Goal: Task Accomplishment & Management: Manage account settings

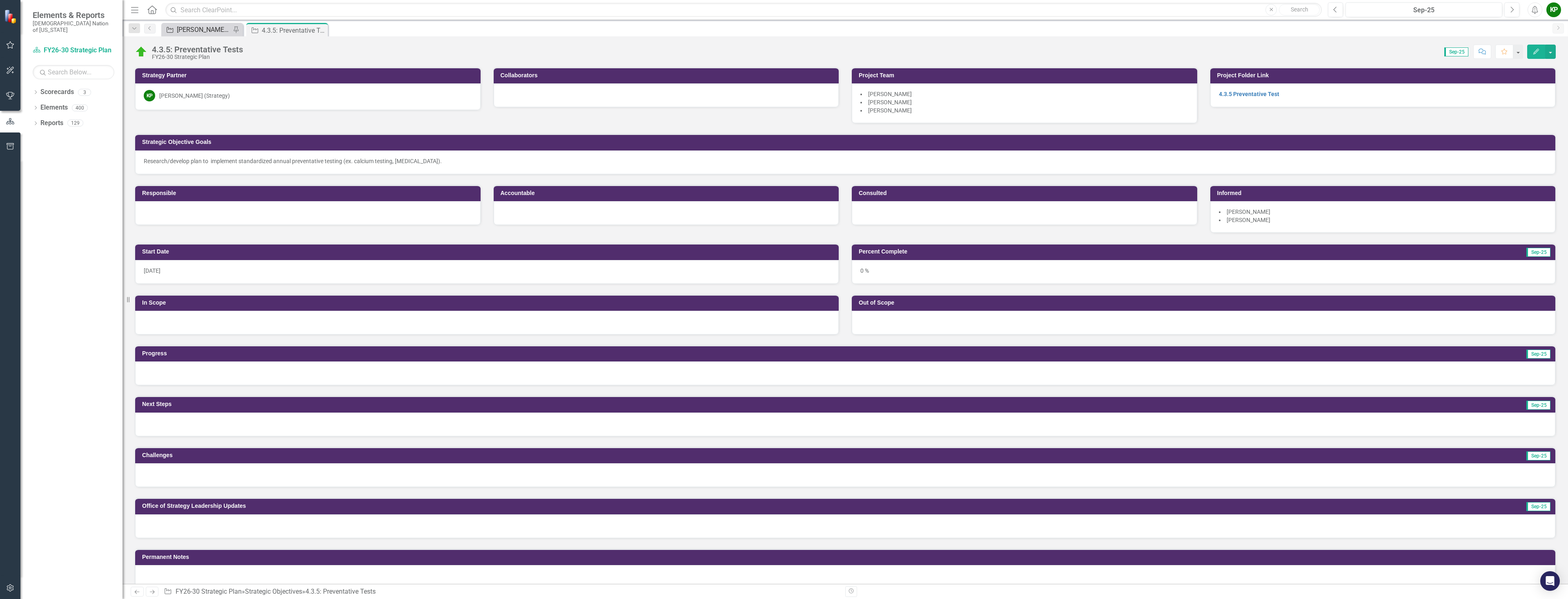
click at [205, 29] on div "[PERSON_NAME] SO's" at bounding box center [203, 30] width 54 height 11
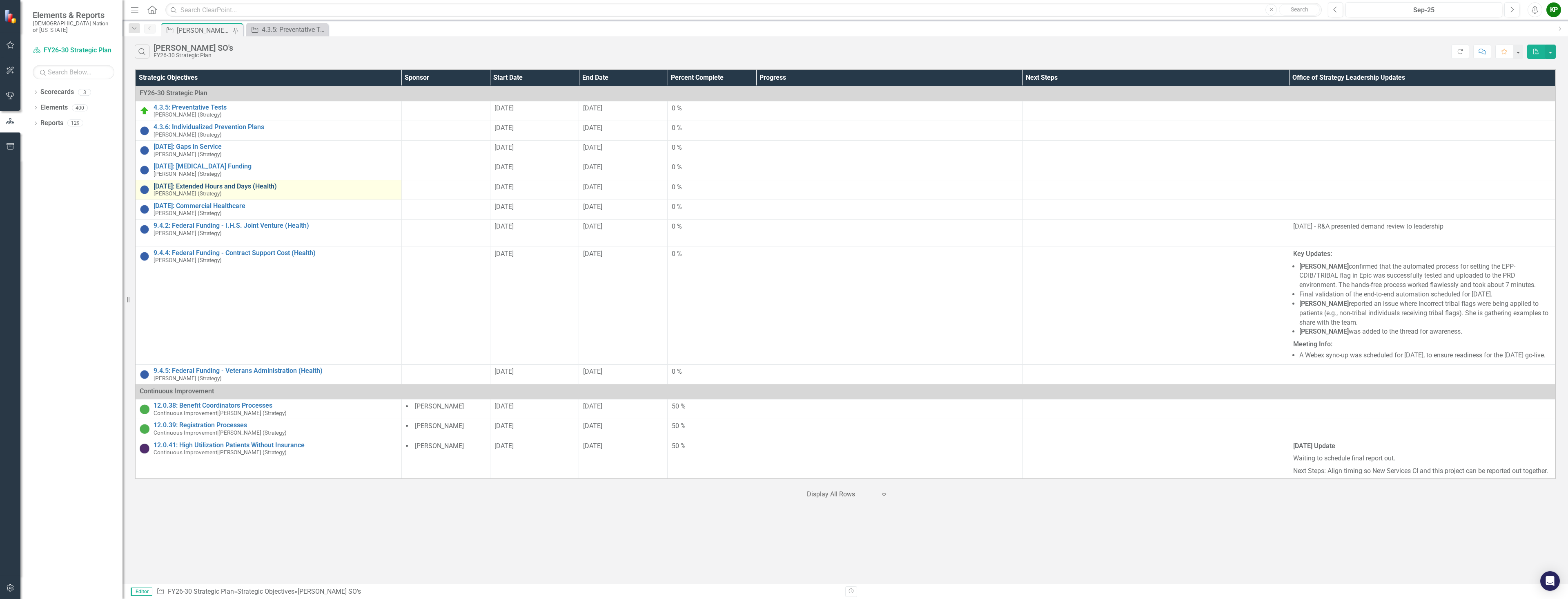
click at [154, 184] on link "[DATE]: Extended Hours and Days (Health)" at bounding box center [275, 186] width 243 height 7
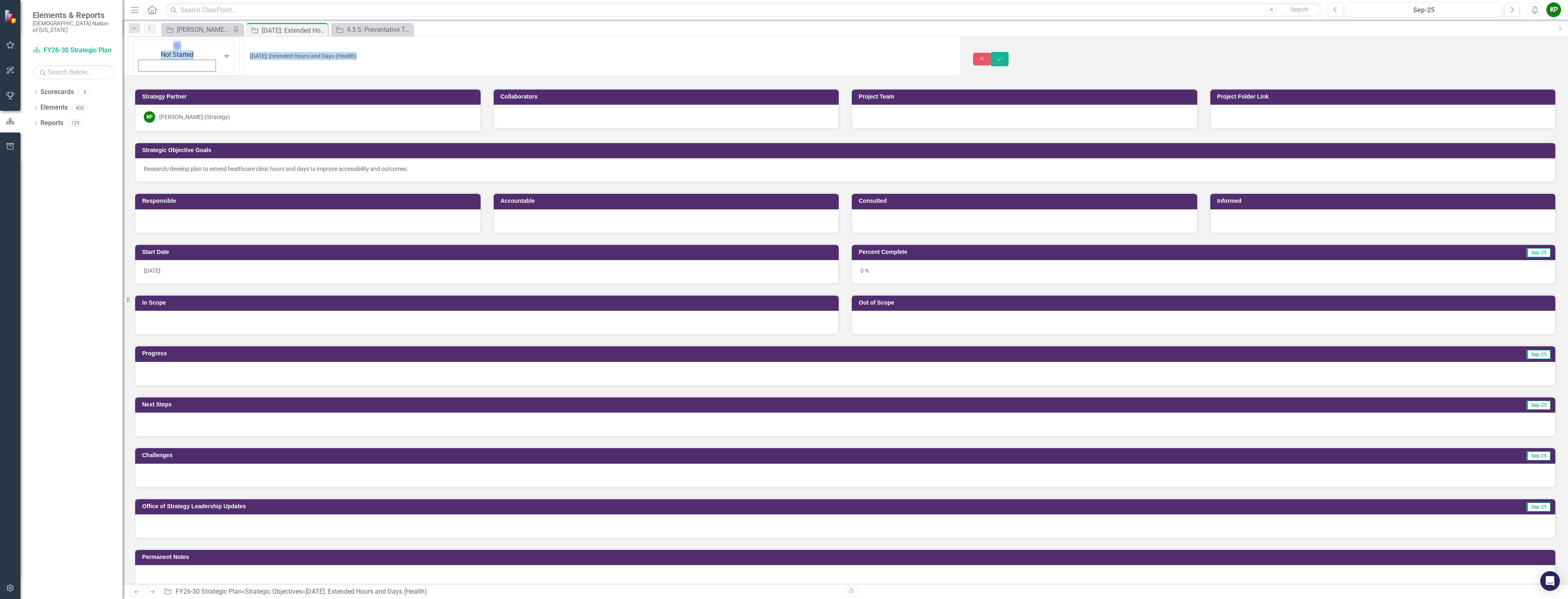
drag, startPoint x: 152, startPoint y: 50, endPoint x: 239, endPoint y: 49, distance: 87.0
drag, startPoint x: 258, startPoint y: 47, endPoint x: 163, endPoint y: 47, distance: 95.0
click at [244, 47] on input "[DATE]: Extended Hours and Days (Health)" at bounding box center [602, 55] width 716 height 40
click at [210, 36] on div "Not Started Expand [DATE]: Extended Hours and Days (Health) Close Save" at bounding box center [845, 59] width 1446 height 46
click at [213, 33] on div "[PERSON_NAME] SO's" at bounding box center [203, 30] width 54 height 11
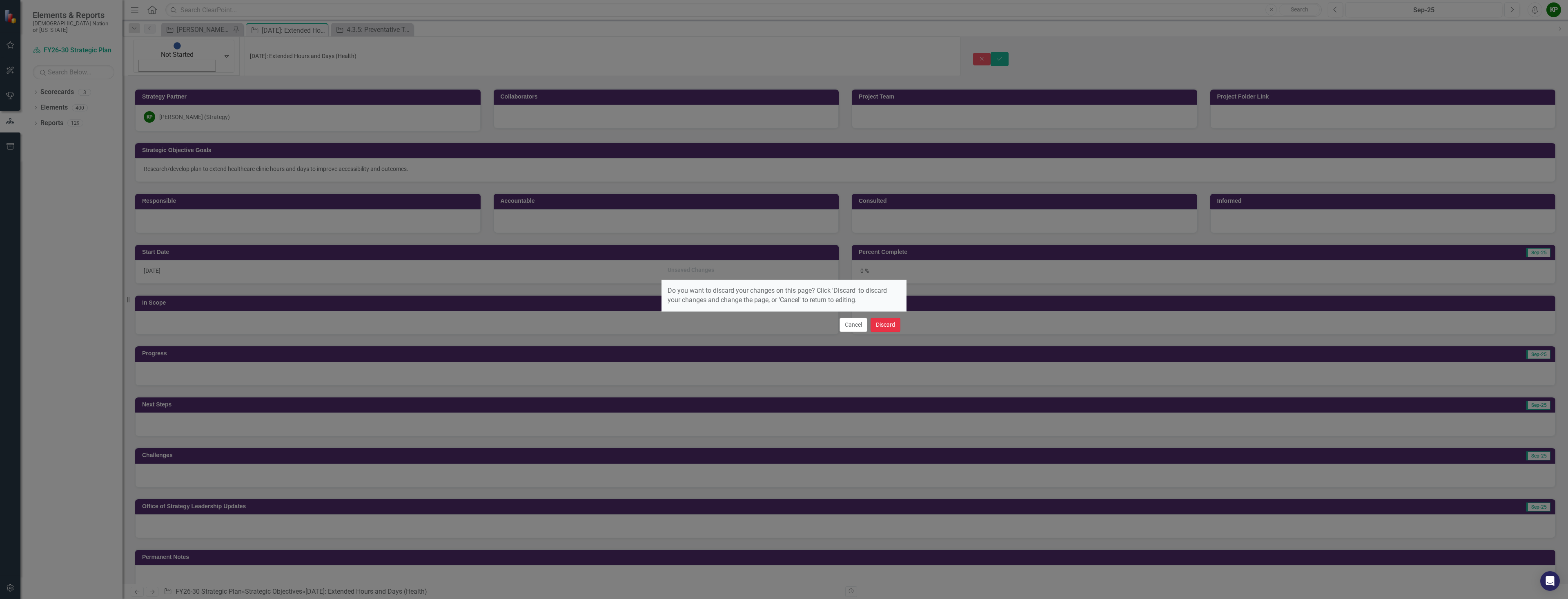
click at [879, 327] on button "Discard" at bounding box center [886, 325] width 30 height 14
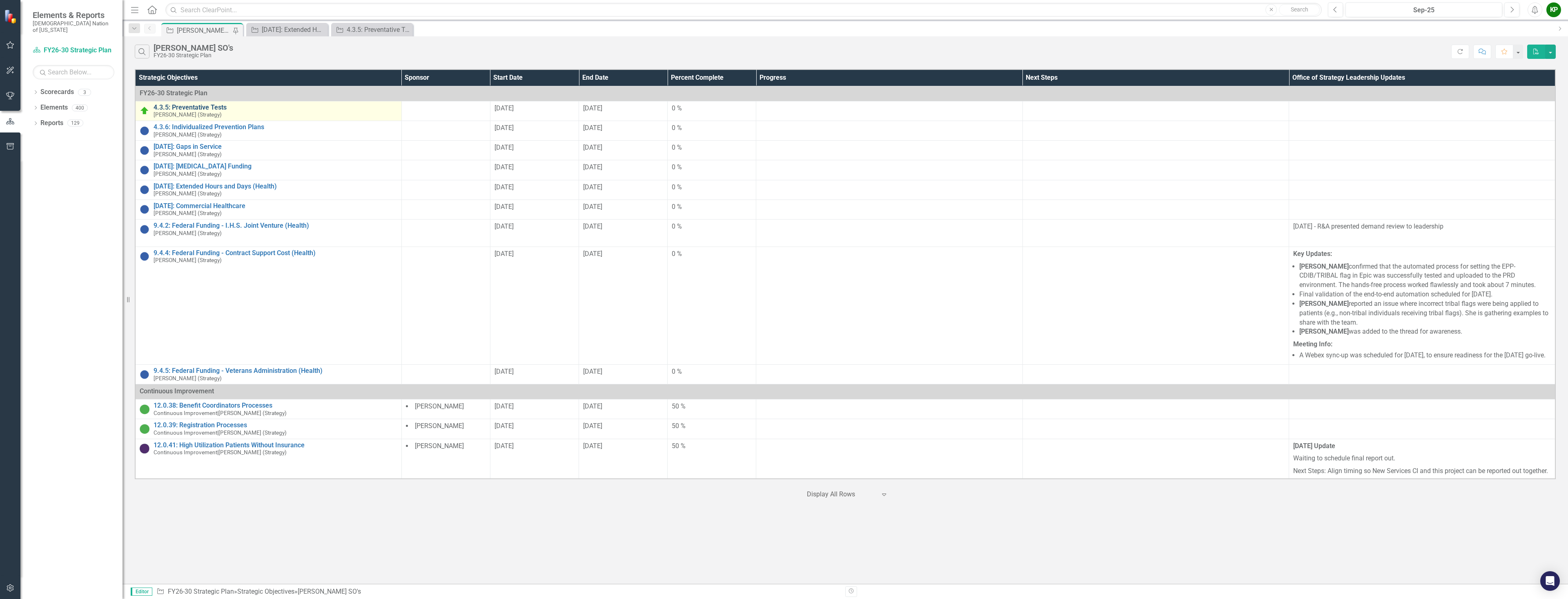
click at [226, 105] on link "4.3.5: Preventative Tests" at bounding box center [275, 107] width 243 height 7
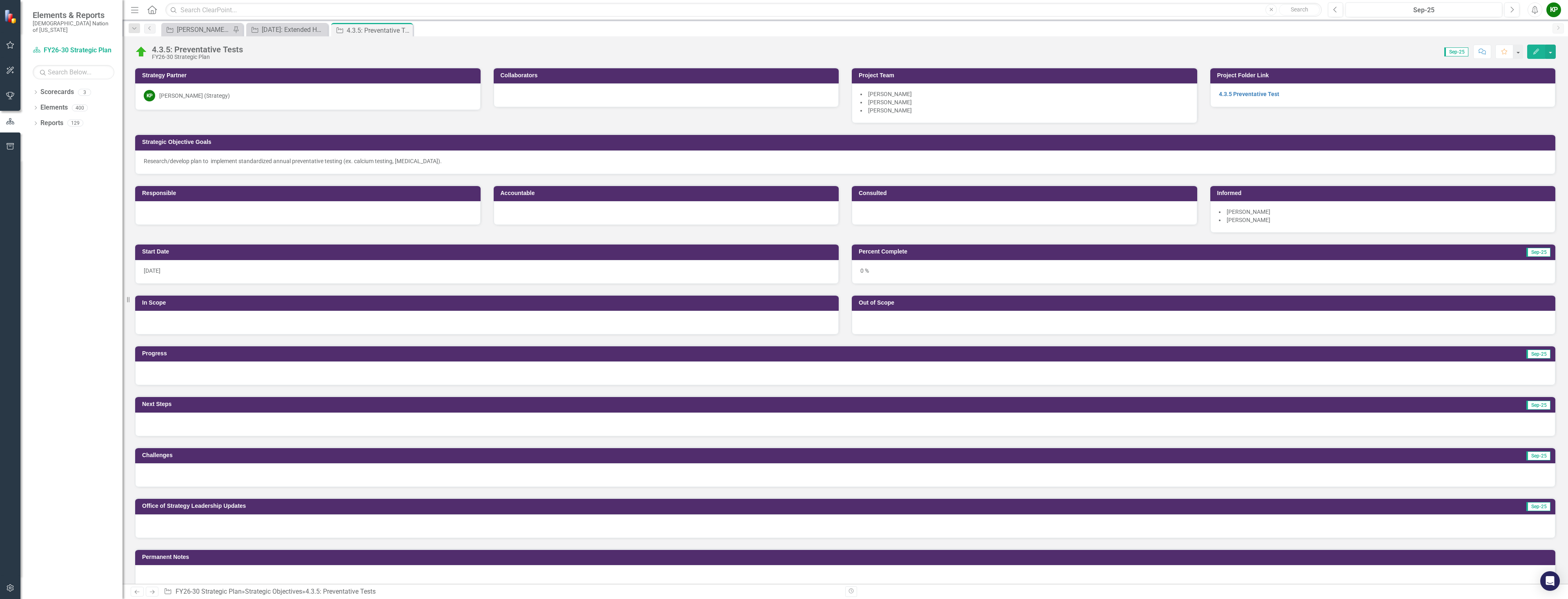
click at [253, 50] on div "Score: 0.00 Sep-25 Completed Comment Favorite Edit" at bounding box center [901, 52] width 1309 height 14
click at [172, 50] on div "4.3.5: Preventative Tests" at bounding box center [198, 49] width 91 height 9
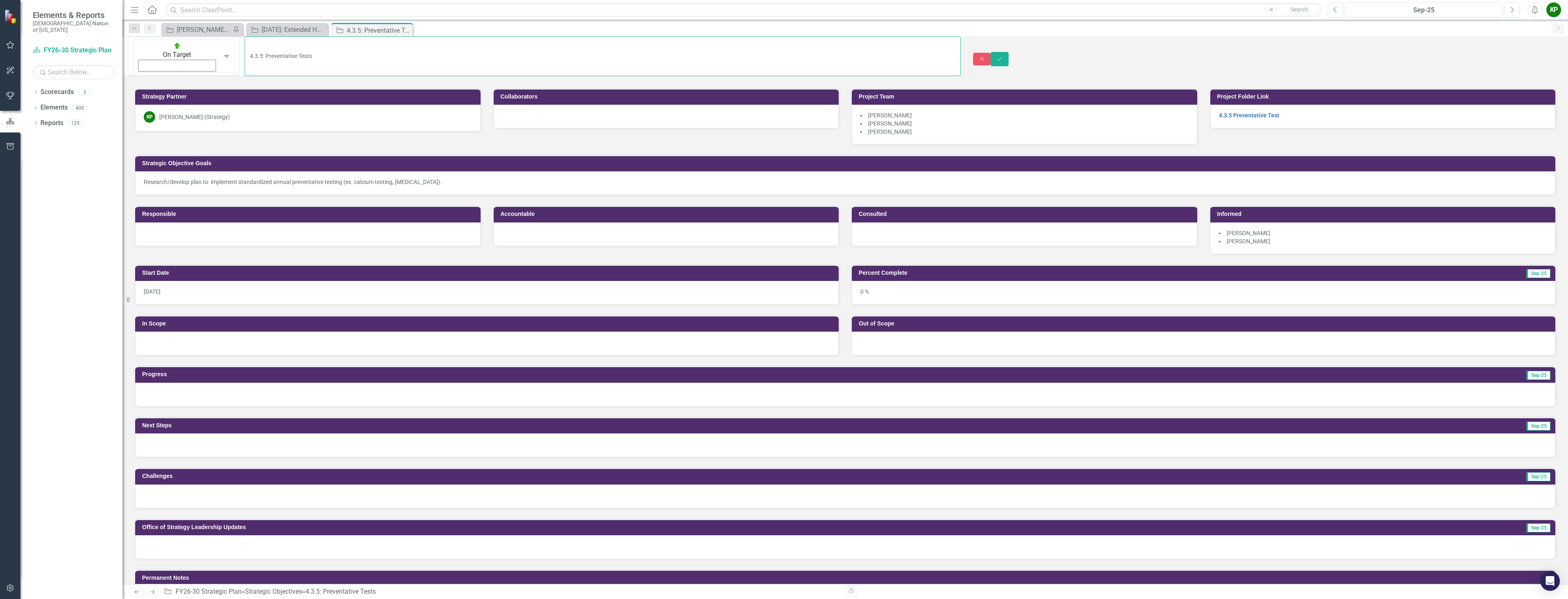
drag, startPoint x: 238, startPoint y: 48, endPoint x: 164, endPoint y: 47, distance: 74.0
click at [244, 47] on input "4.3.5: Preventative Tests" at bounding box center [602, 55] width 716 height 40
